Goal: Task Accomplishment & Management: Manage account settings

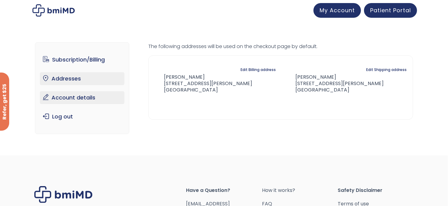
click at [68, 97] on link "Account details" at bounding box center [82, 97] width 85 height 13
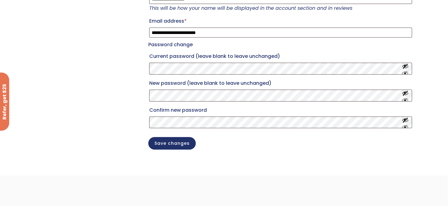
scroll to position [61, 0]
